Goal: Task Accomplishment & Management: Manage account settings

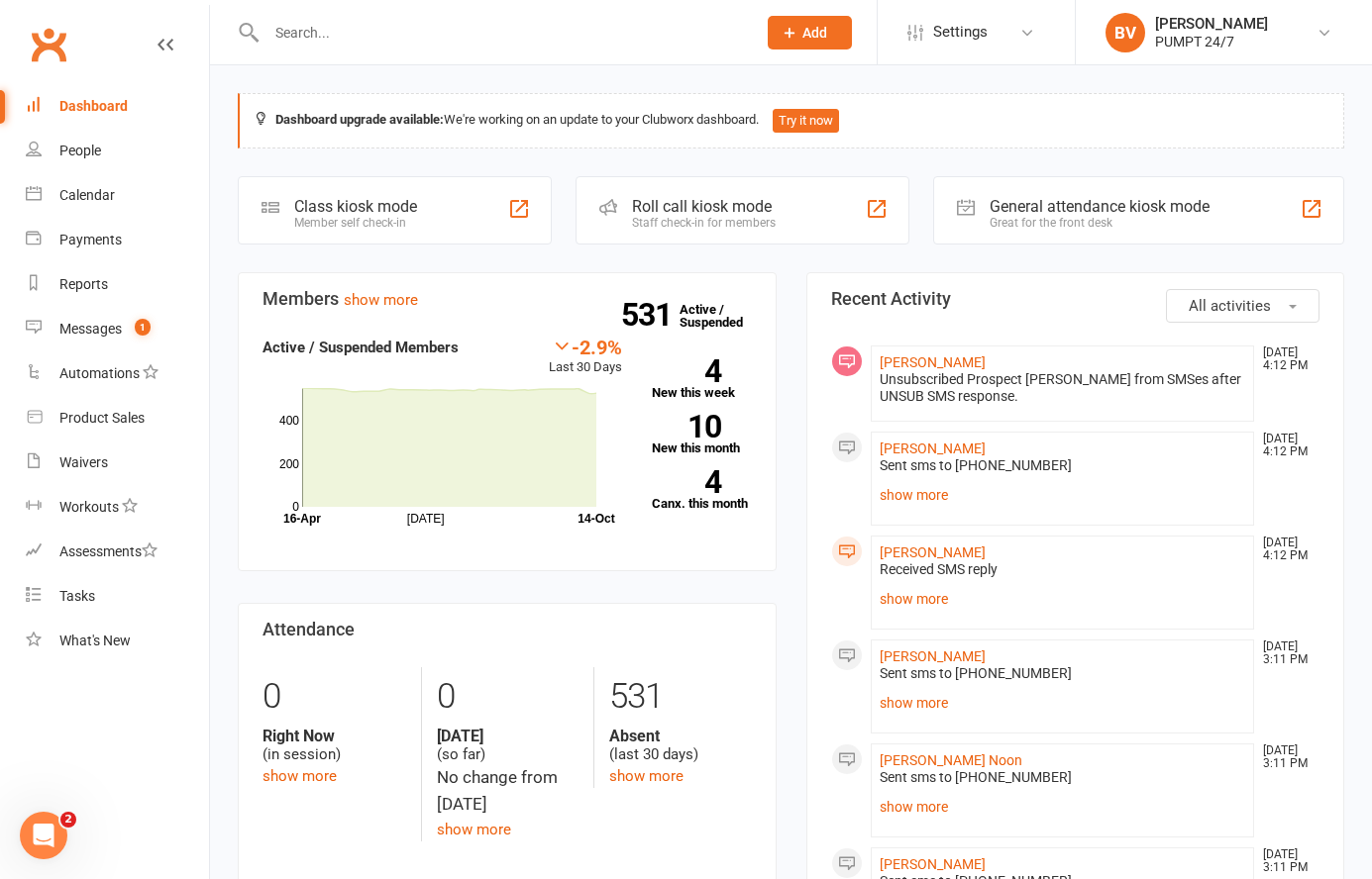
click at [289, 44] on input "text" at bounding box center [501, 33] width 481 height 28
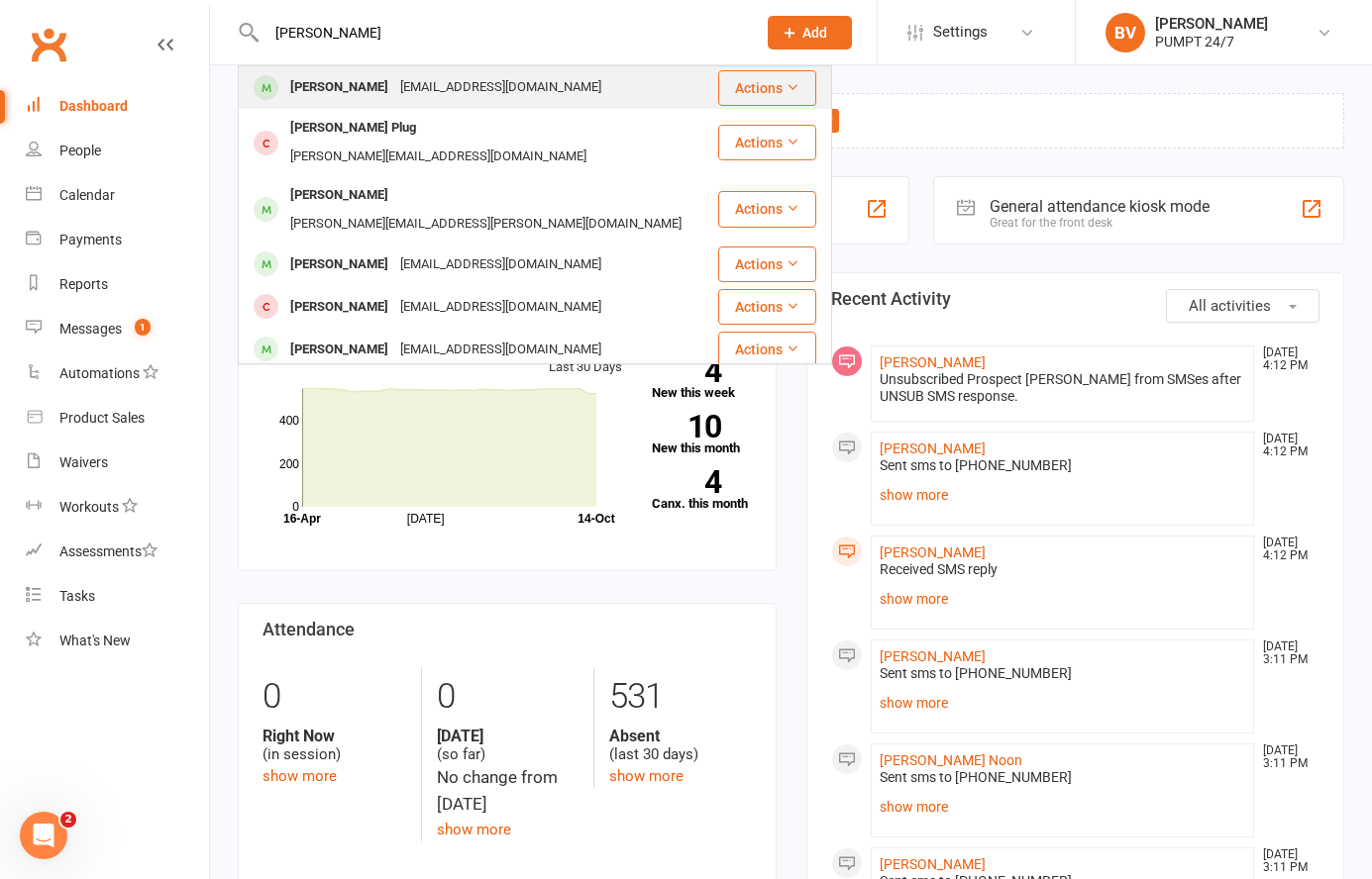
type input "[PERSON_NAME]"
click at [394, 77] on div "[EMAIL_ADDRESS][DOMAIN_NAME]" at bounding box center [501, 87] width 213 height 29
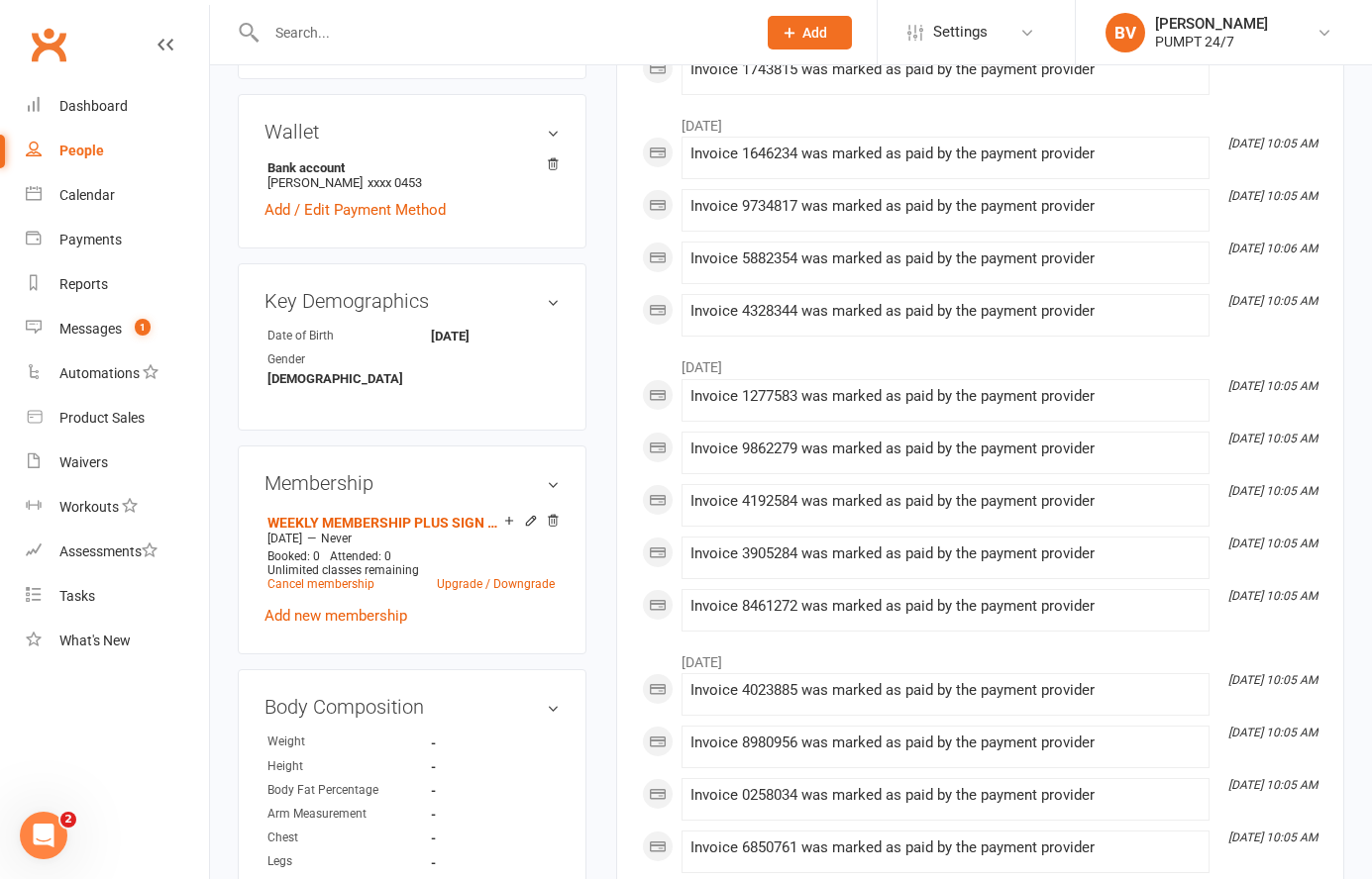
scroll to position [675, 0]
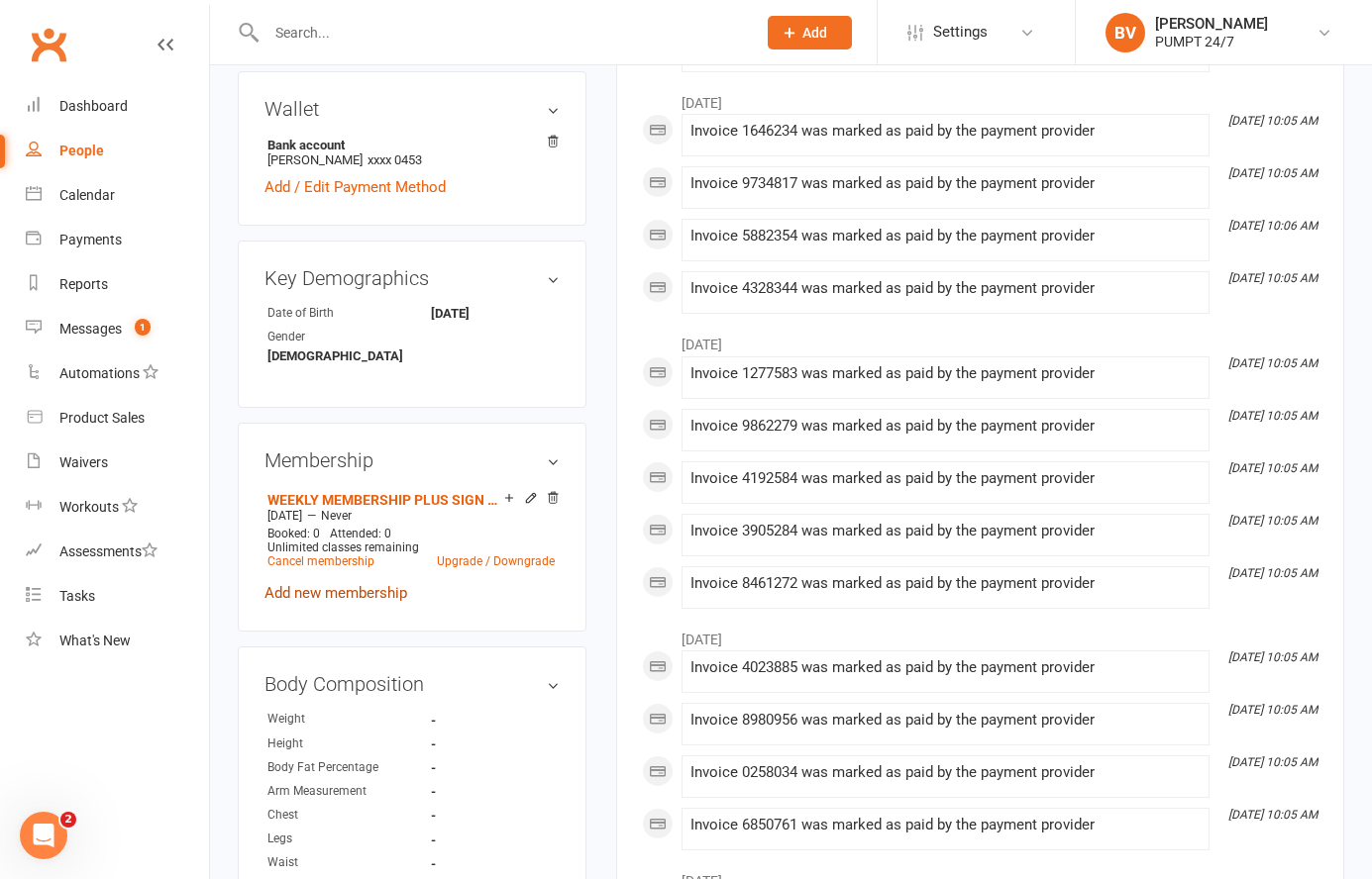
click at [348, 584] on link "Add new membership" at bounding box center [336, 593] width 143 height 18
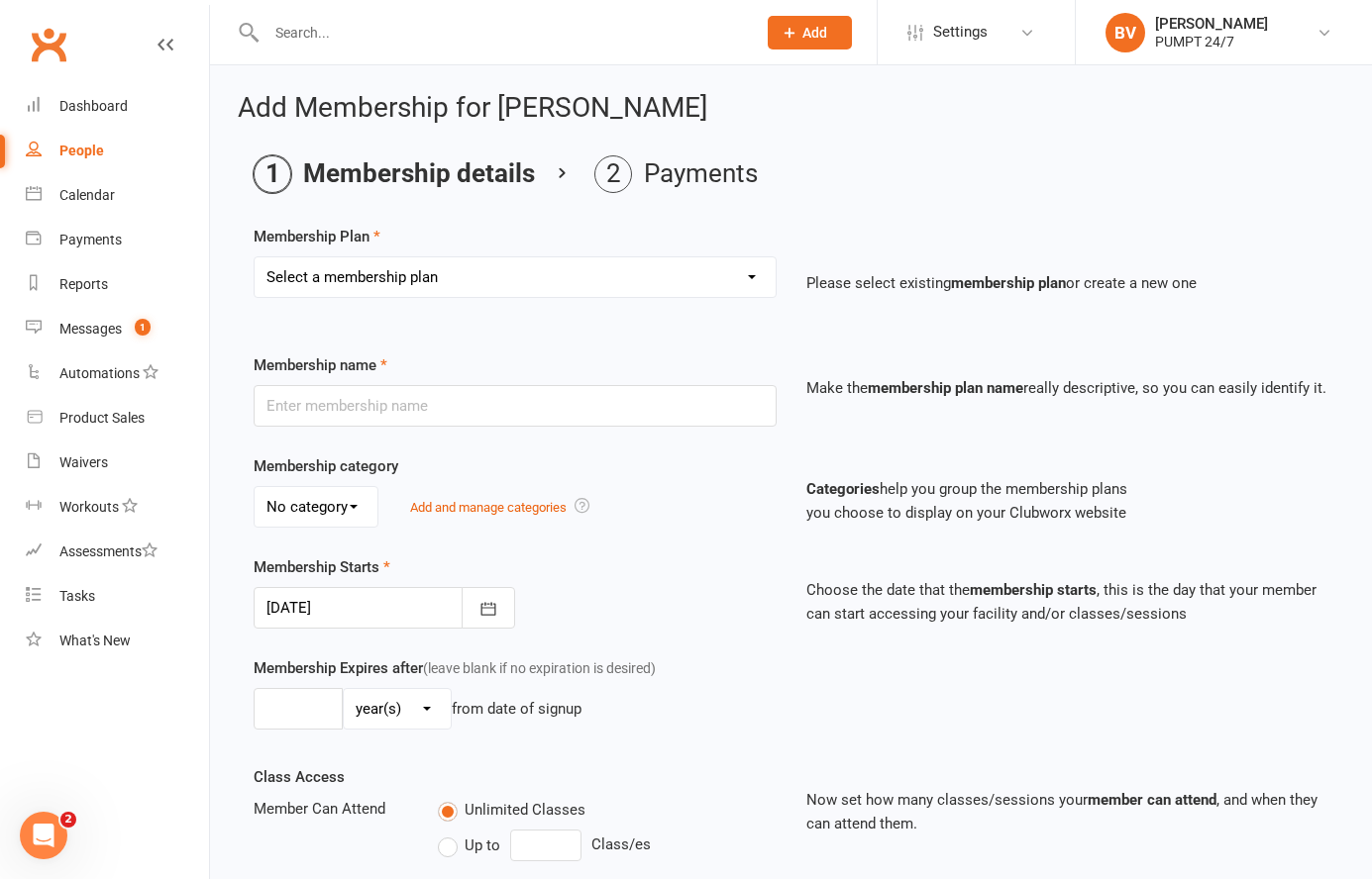
scroll to position [379, 0]
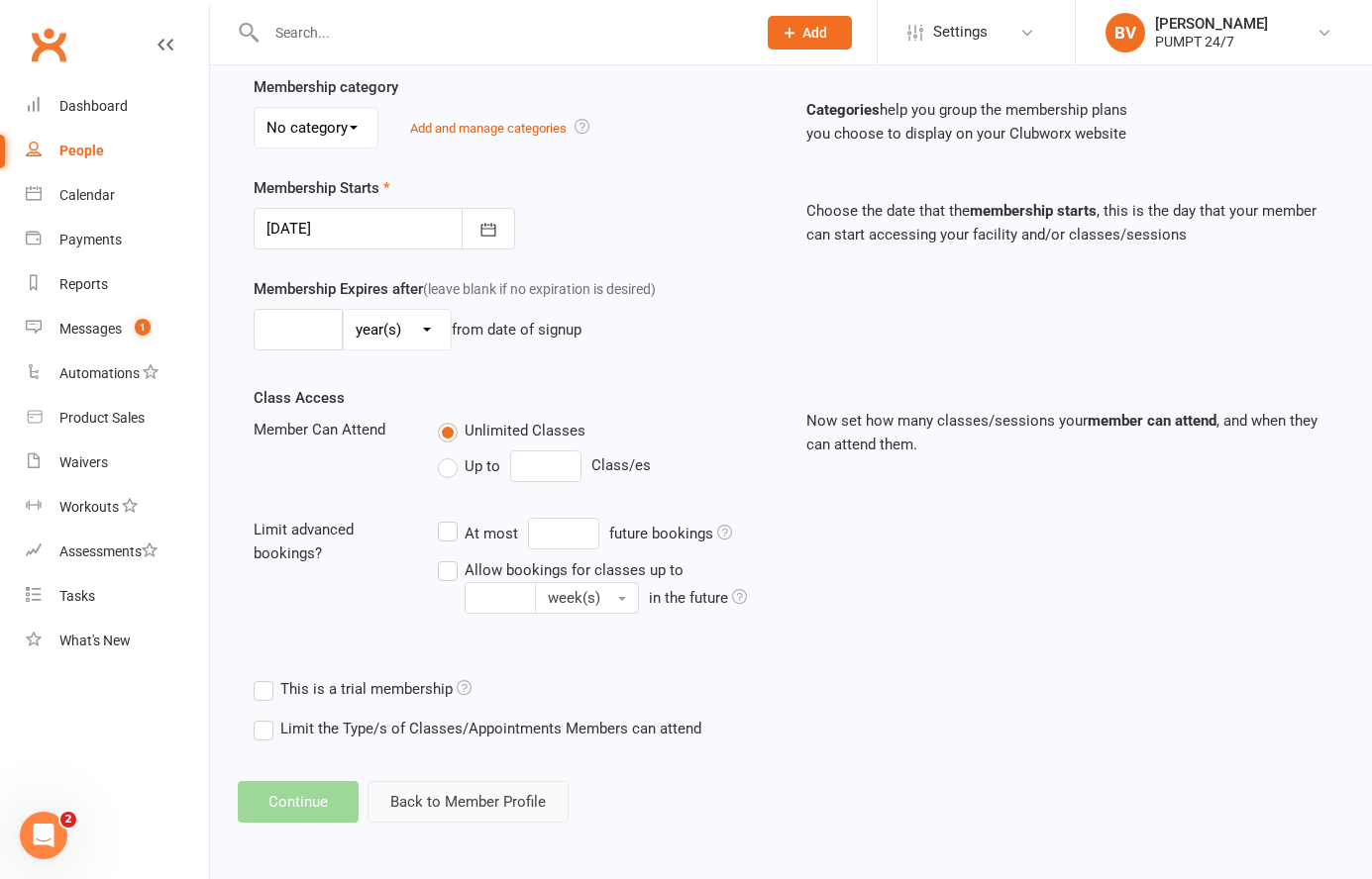
click at [428, 800] on button "Back to Member Profile" at bounding box center [468, 803] width 201 height 42
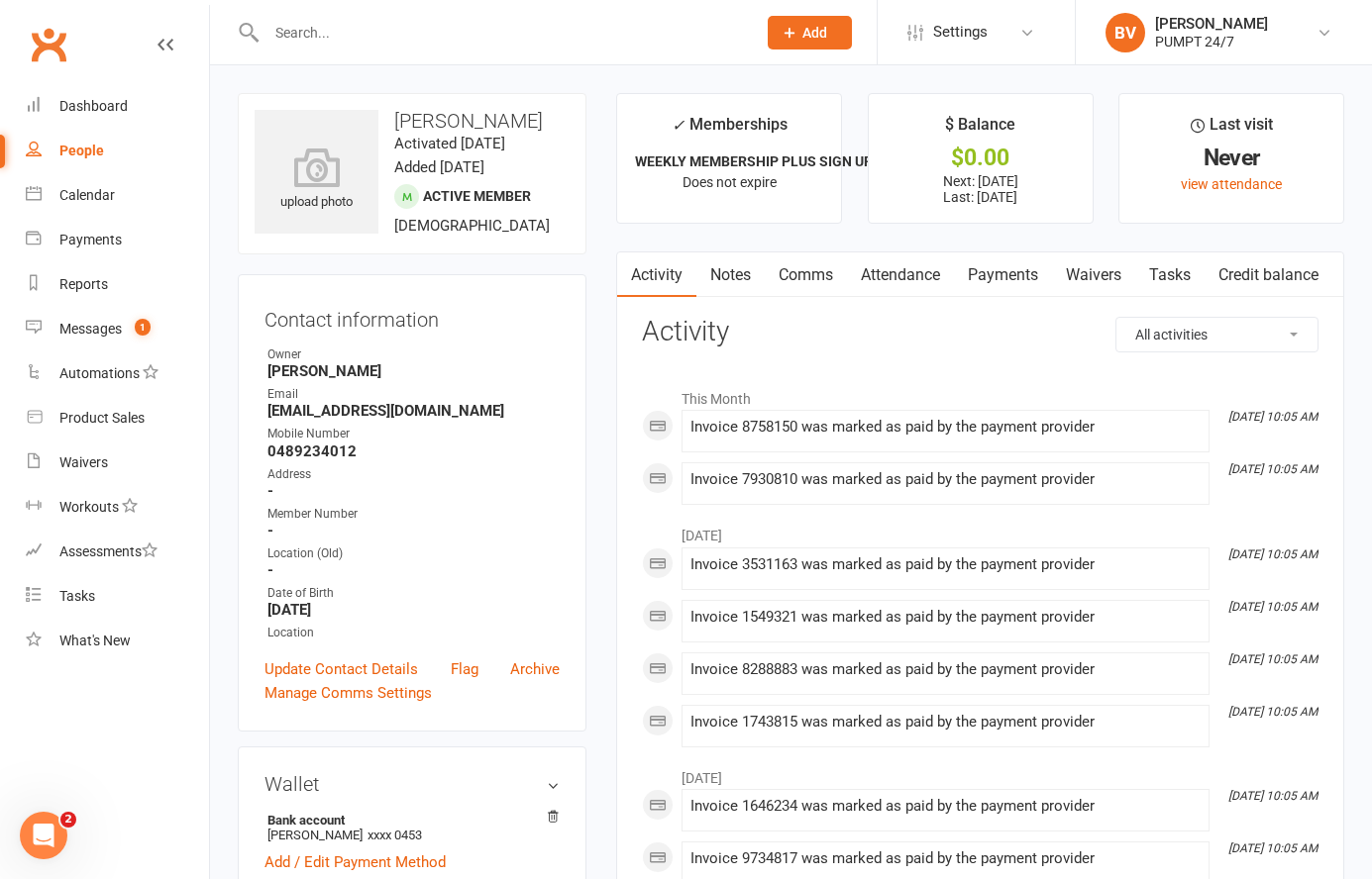
click at [999, 267] on link "Payments" at bounding box center [1002, 275] width 98 height 46
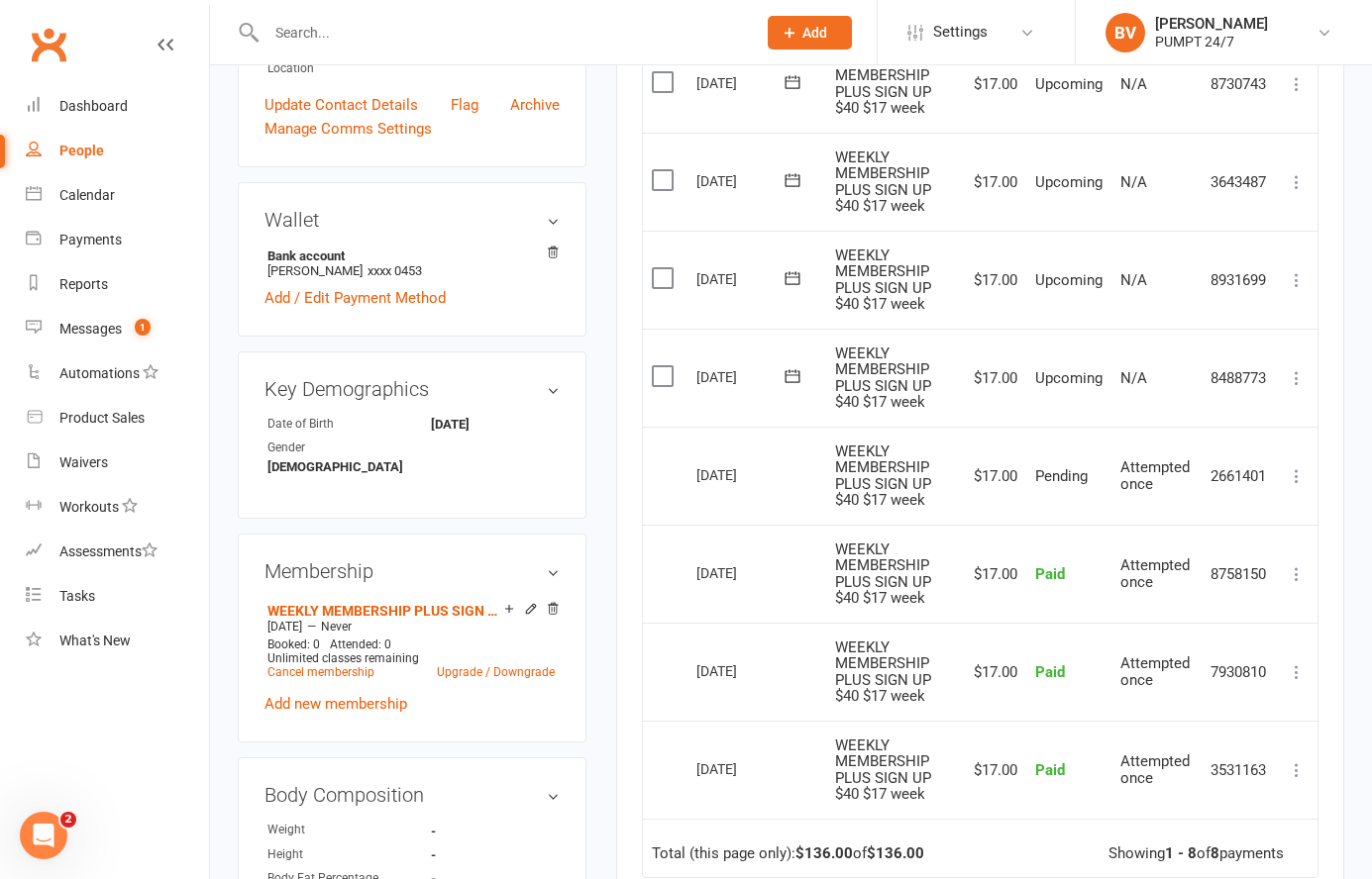
scroll to position [572, 0]
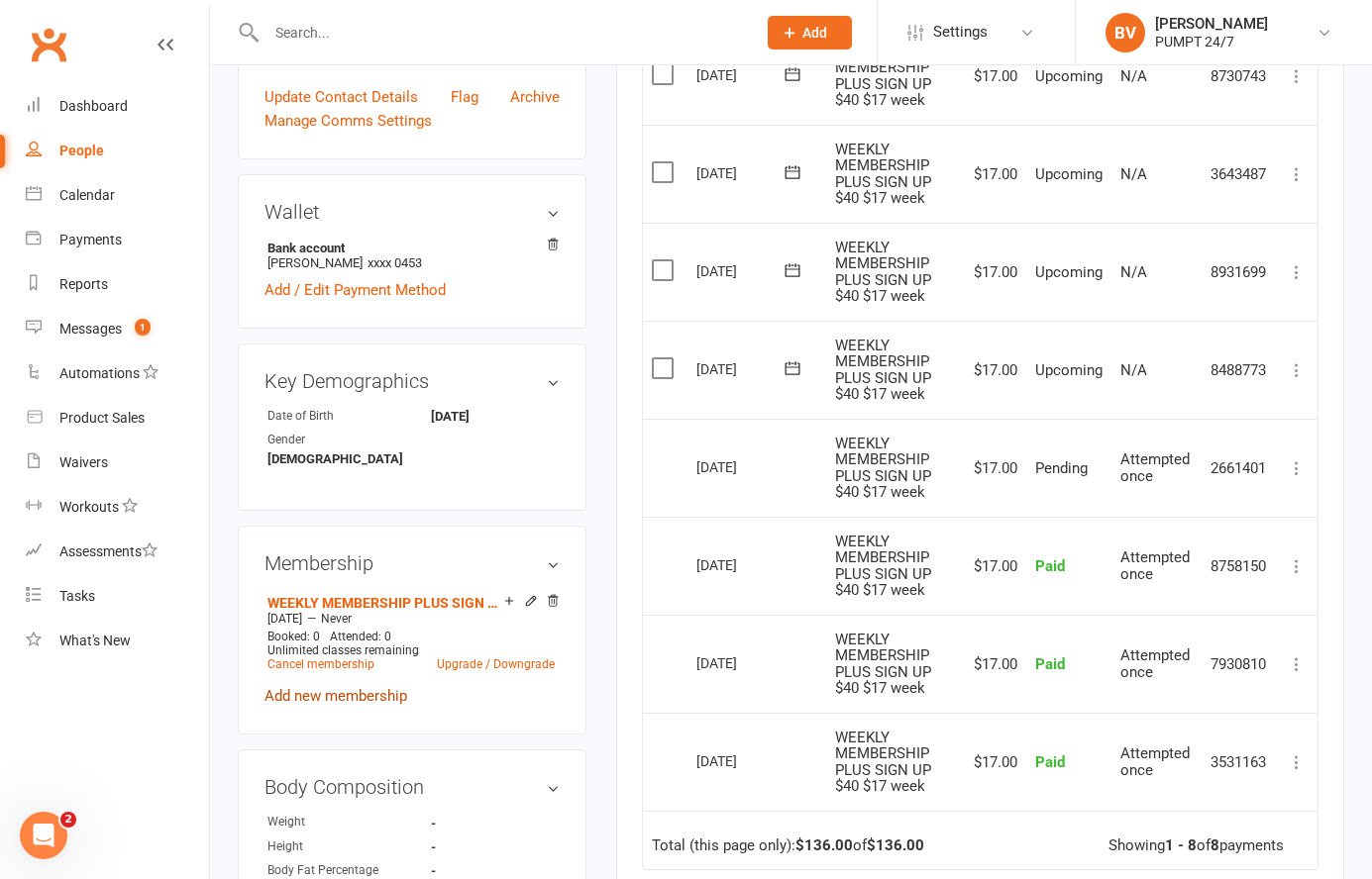
click at [358, 687] on link "Add new membership" at bounding box center [336, 696] width 143 height 18
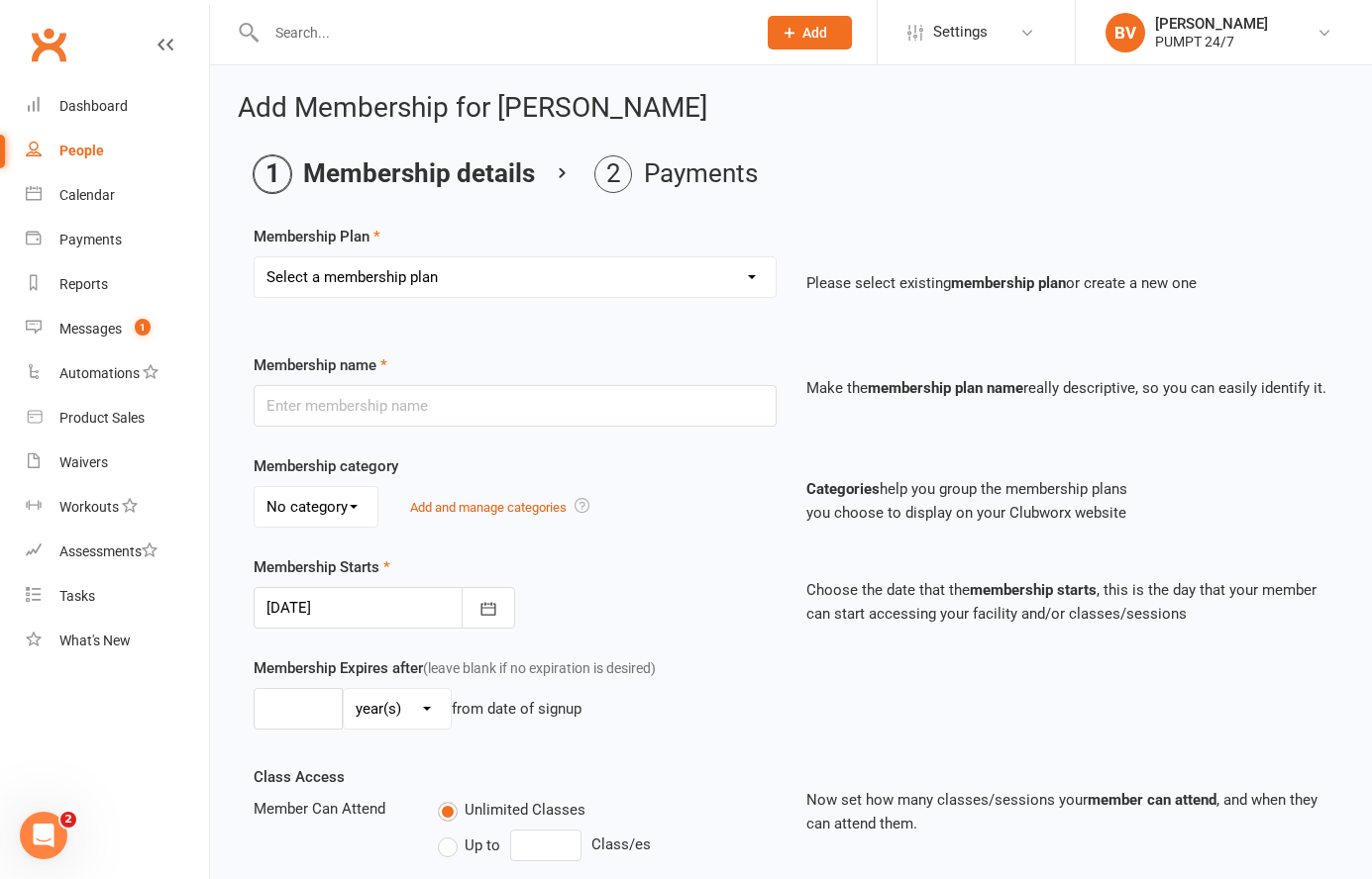
click at [442, 292] on select "Select a membership plan Create new Membership Plan Prepaid Membership [PERSON_…" at bounding box center [515, 277] width 521 height 40
select select "3"
click at [254, 257] on select "Select a membership plan Create new Membership Plan Prepaid Membership [PERSON_…" at bounding box center [515, 277] width 521 height 40
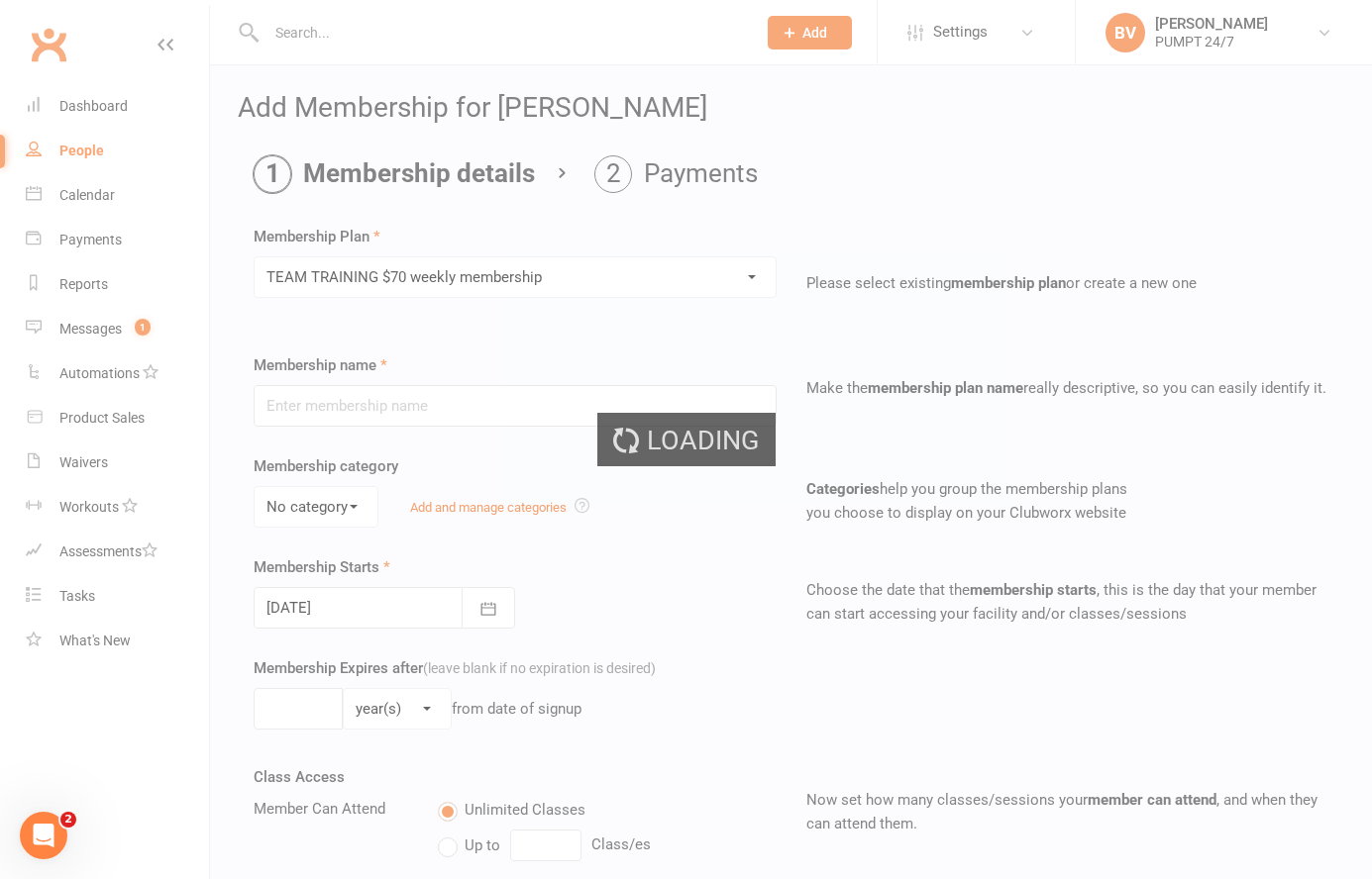
type input "TEAM TRAINING $70 weekly membership"
select select "0"
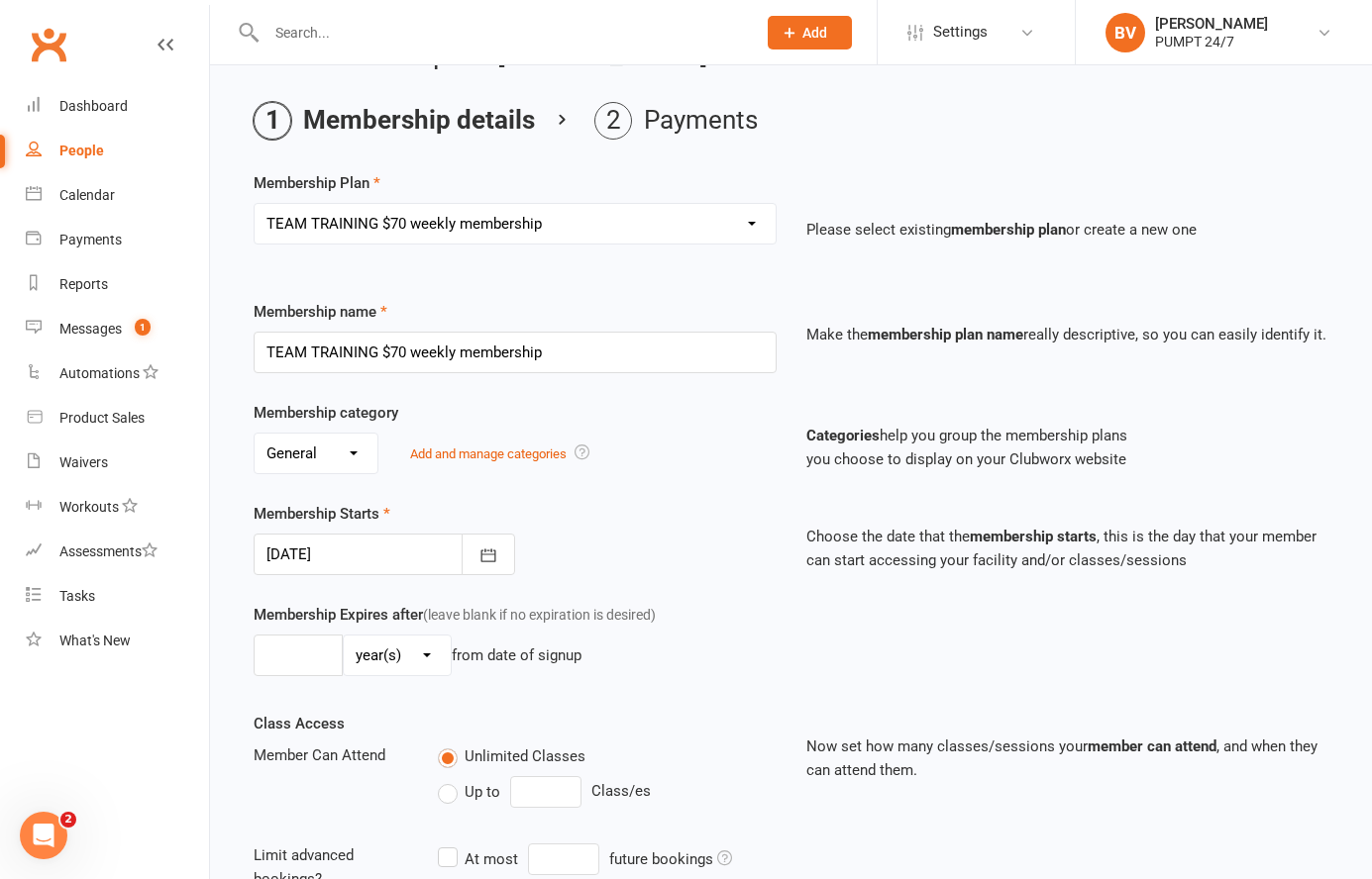
scroll to position [69, 0]
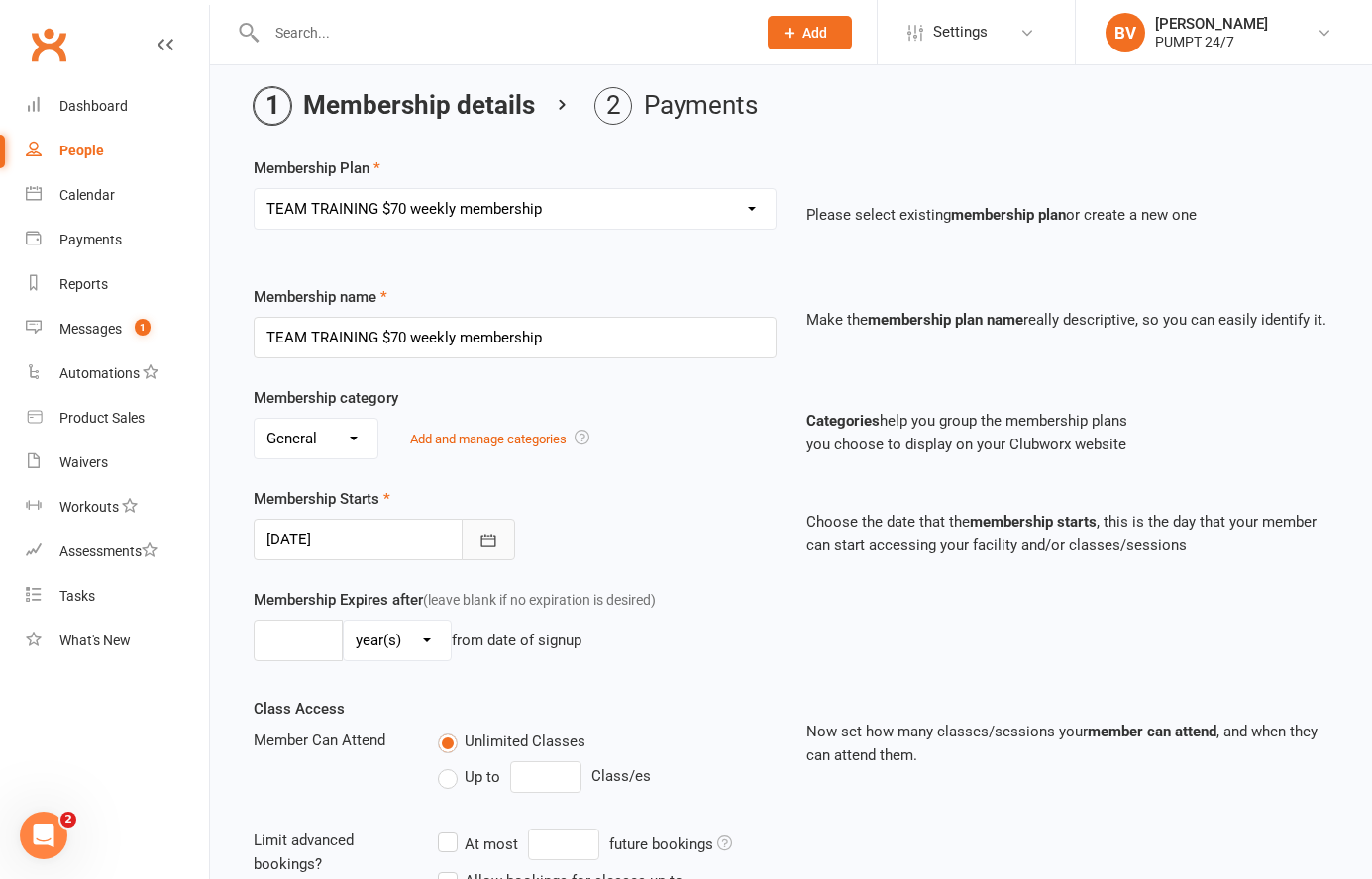
click at [479, 534] on icon "button" at bounding box center [488, 540] width 20 height 20
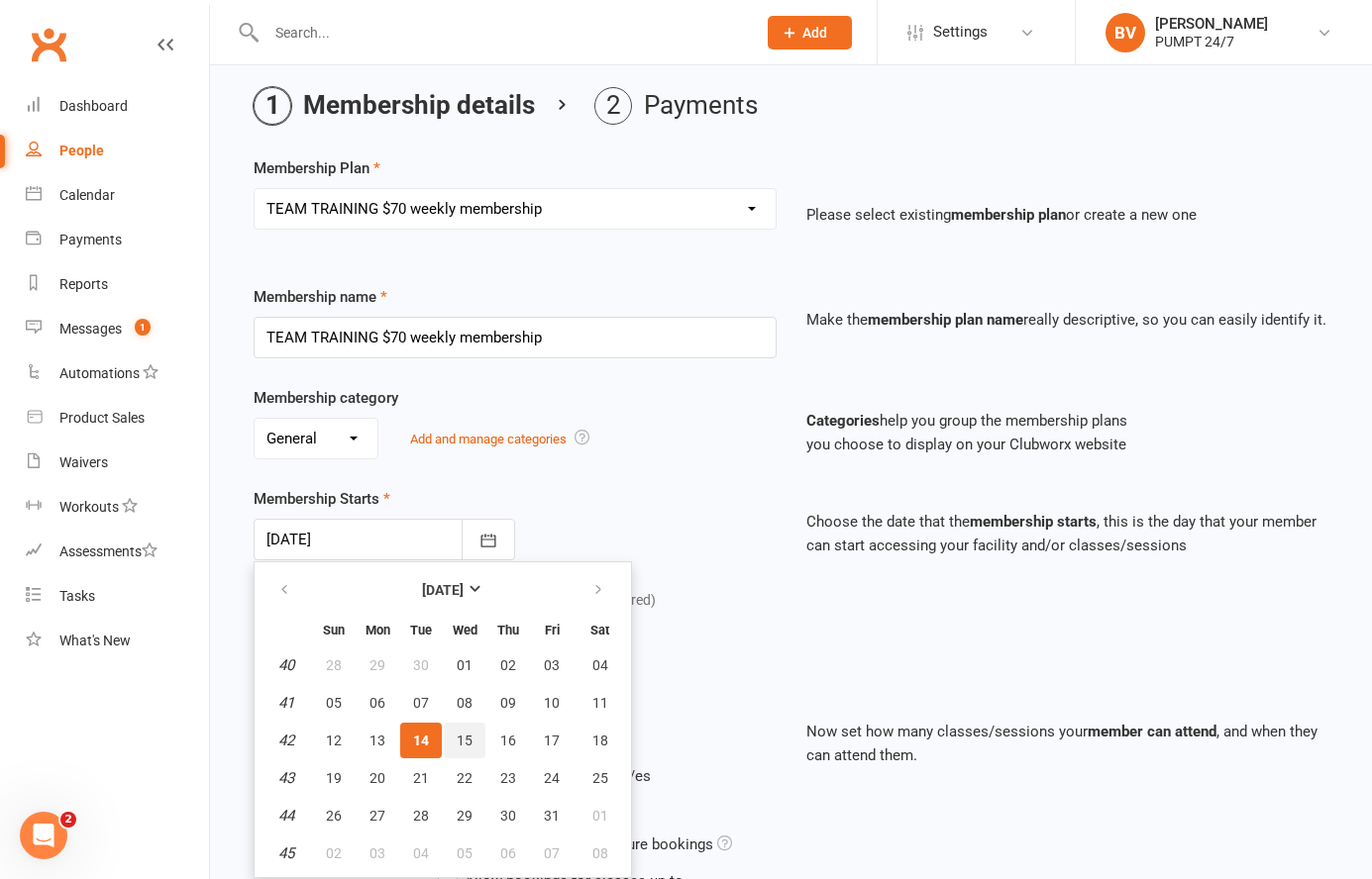
click at [466, 742] on span "15" at bounding box center [465, 741] width 16 height 16
type input "[DATE]"
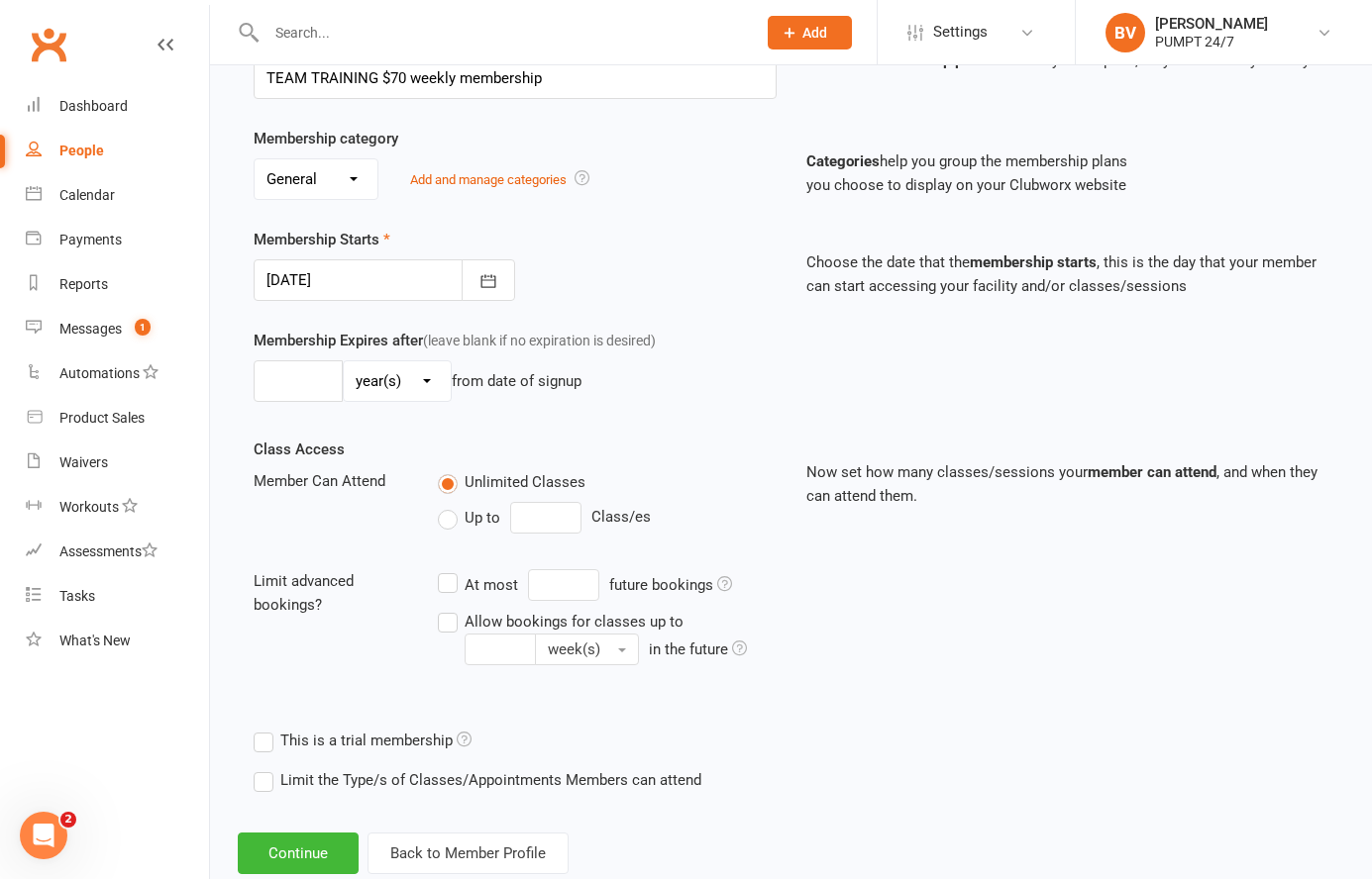
scroll to position [379, 0]
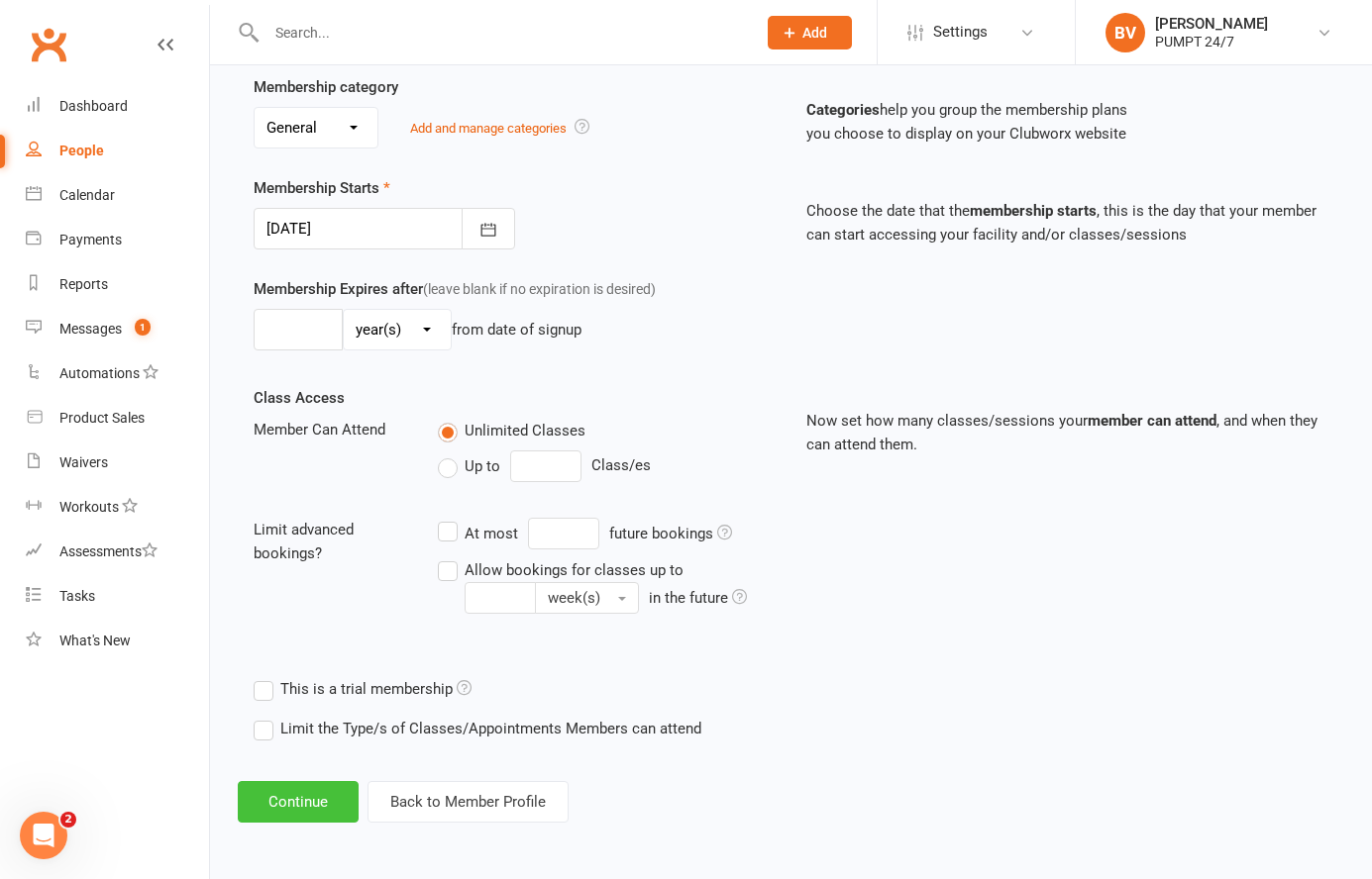
click at [276, 806] on button "Continue" at bounding box center [298, 803] width 121 height 42
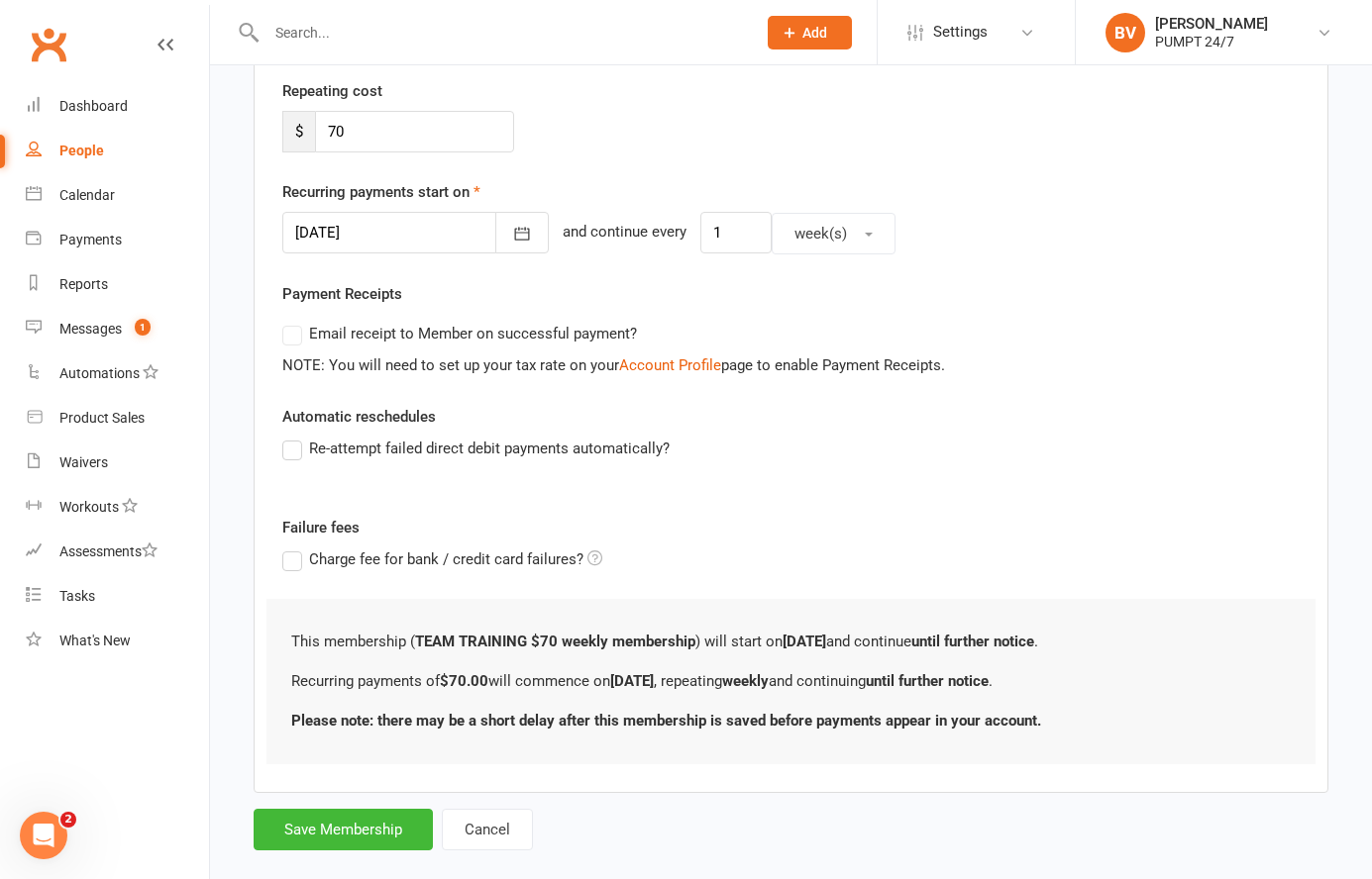
scroll to position [402, 0]
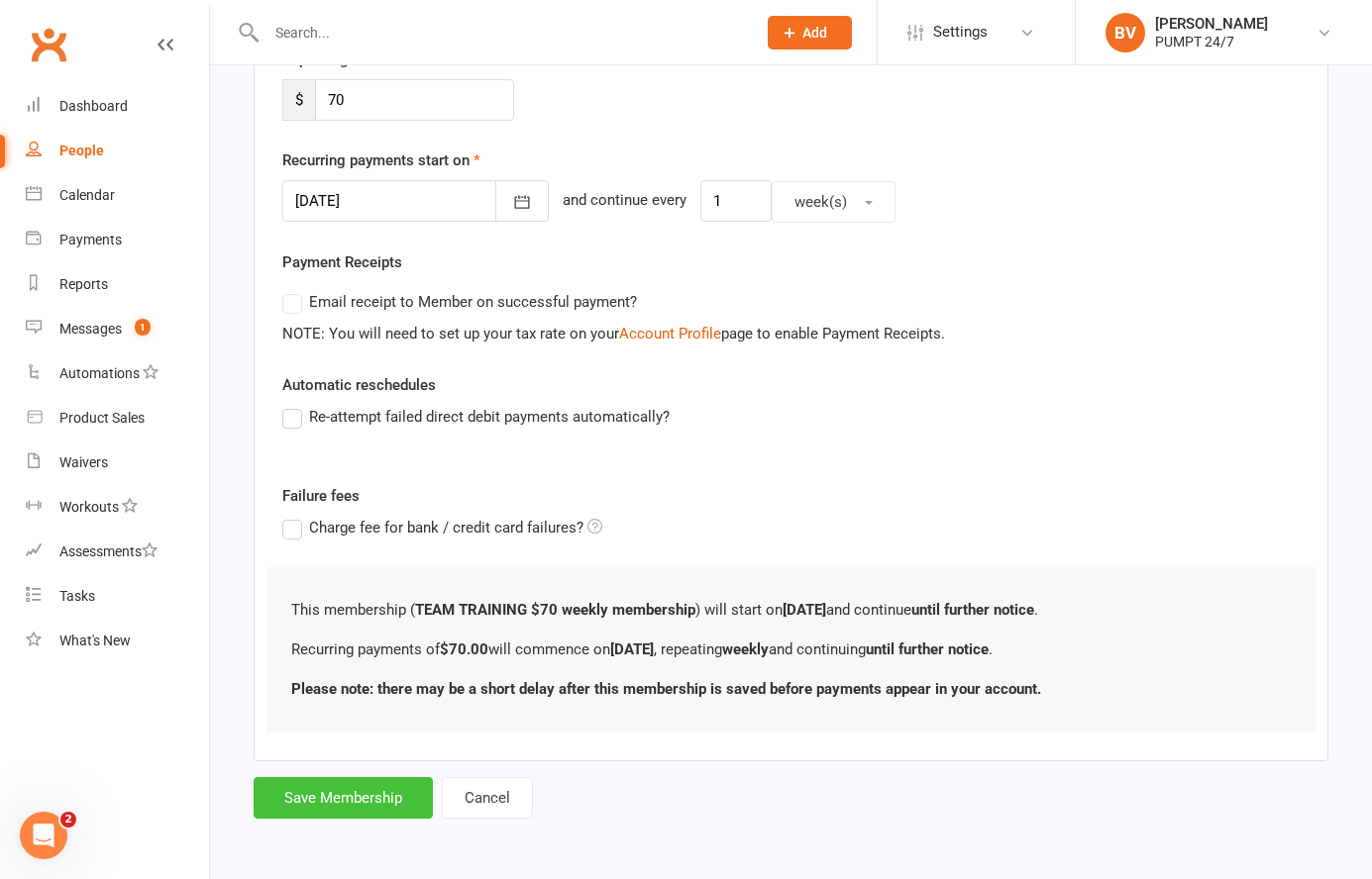
click at [366, 795] on button "Save Membership" at bounding box center [343, 799] width 179 height 42
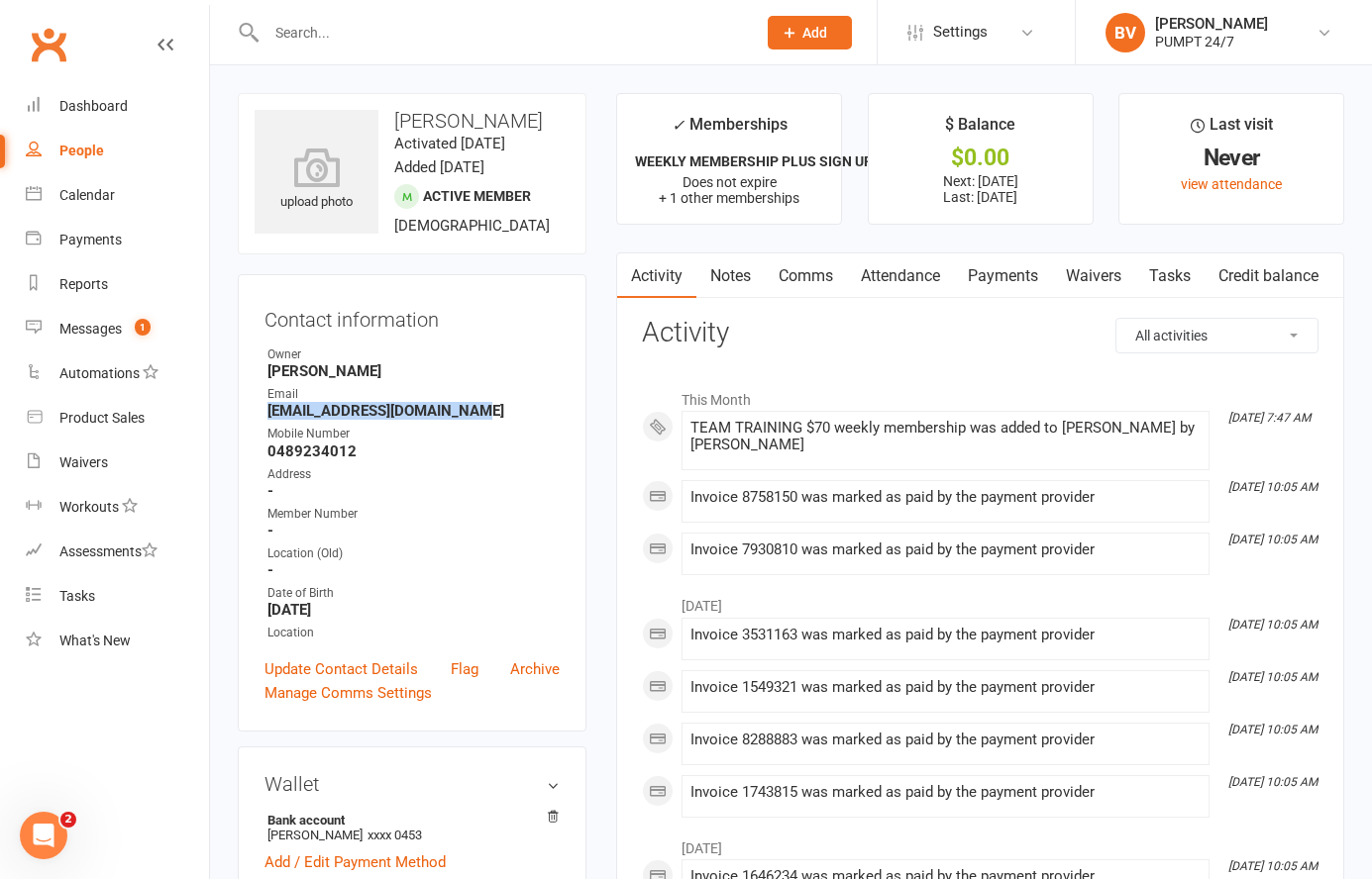
drag, startPoint x: 469, startPoint y: 407, endPoint x: 270, endPoint y: 412, distance: 199.1
click at [270, 412] on strong "[EMAIL_ADDRESS][DOMAIN_NAME]" at bounding box center [413, 411] width 292 height 18
copy strong "[EMAIL_ADDRESS][DOMAIN_NAME]"
click at [496, 474] on div "Address" at bounding box center [413, 475] width 292 height 19
